Goal: Task Accomplishment & Management: Manage account settings

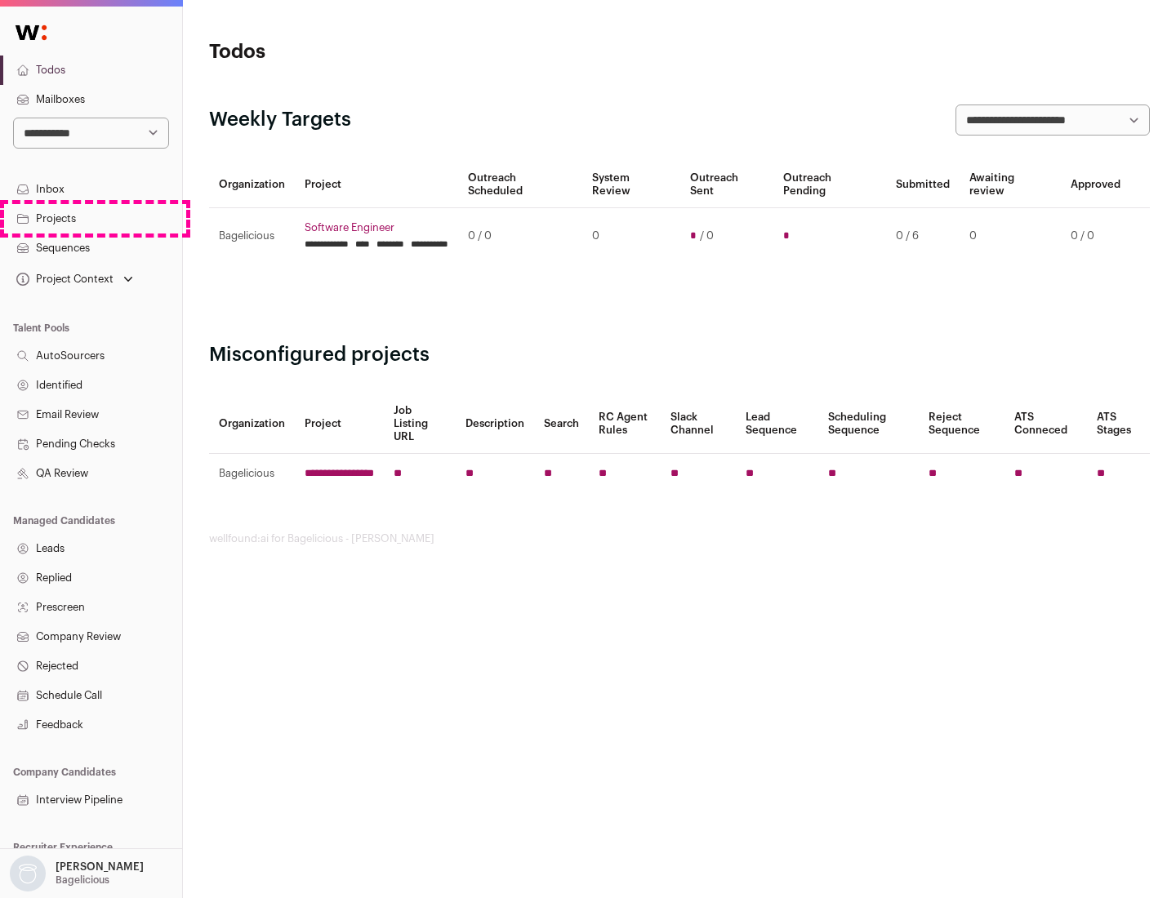
click at [91, 218] on link "Projects" at bounding box center [91, 218] width 182 height 29
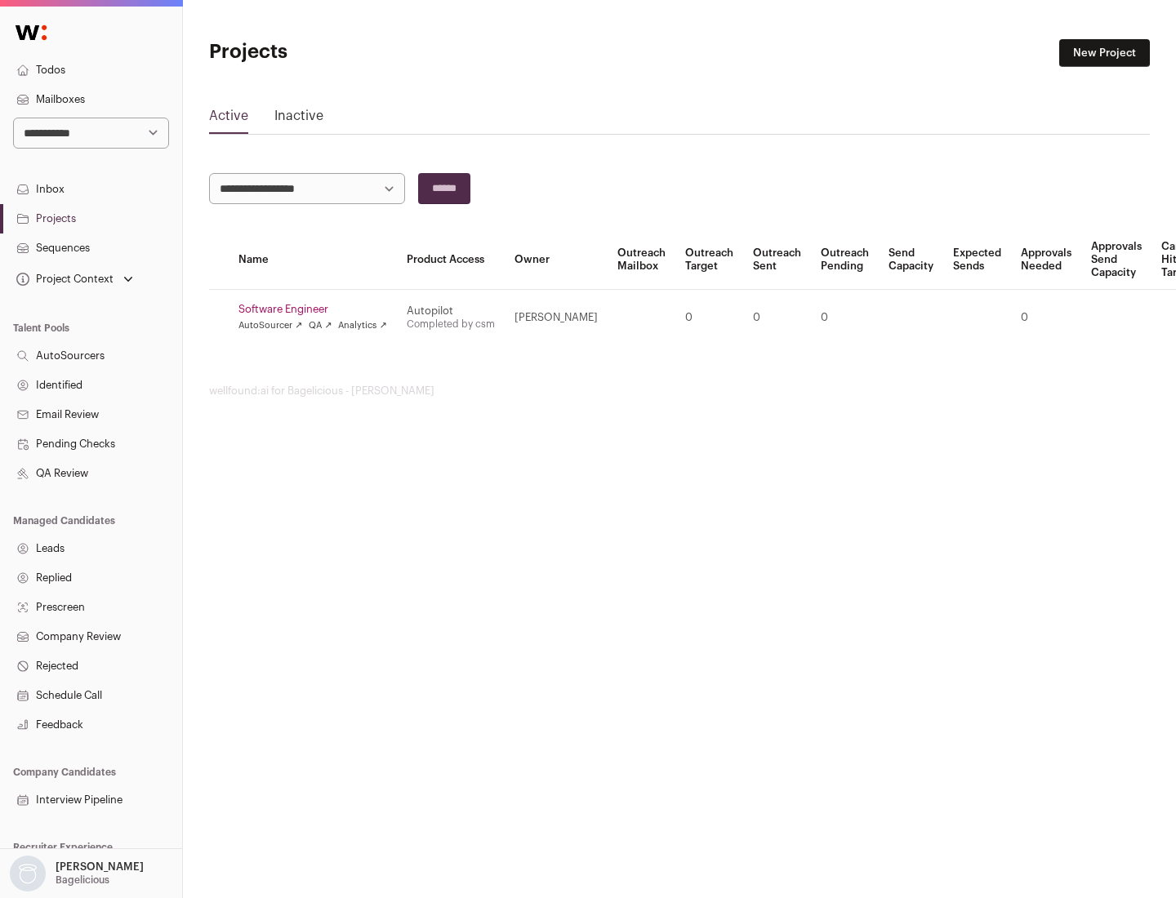
click at [318, 309] on link "Software Engineer" at bounding box center [312, 309] width 149 height 13
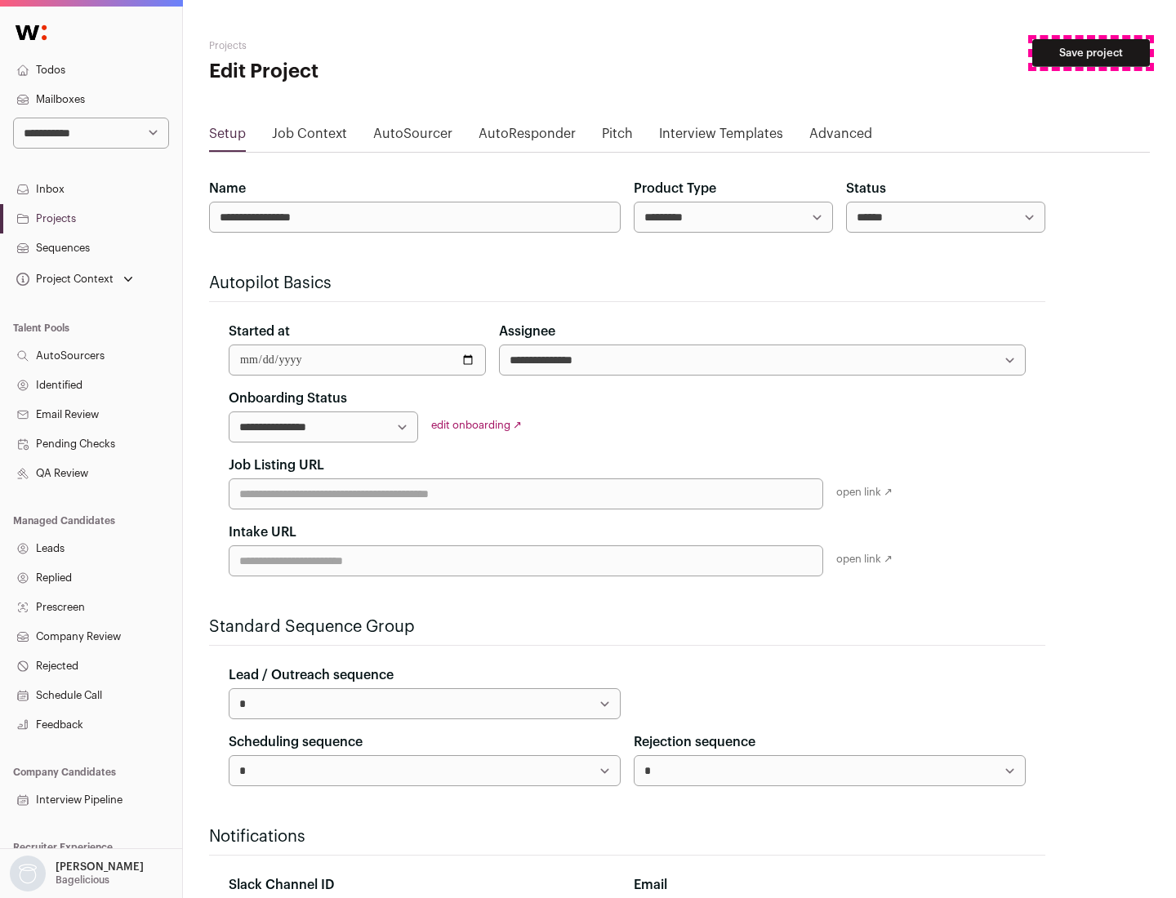
click at [1091, 53] on button "Save project" at bounding box center [1091, 53] width 118 height 28
